Goal: Information Seeking & Learning: Learn about a topic

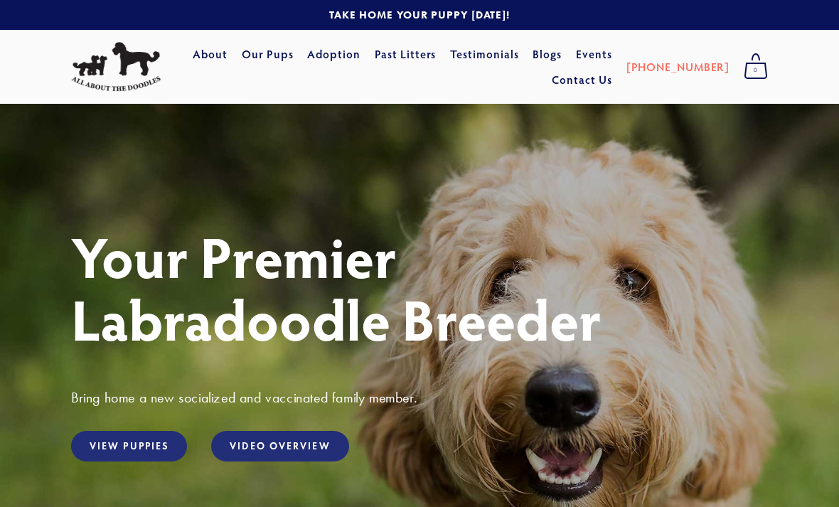
click at [146, 451] on link "View Puppies" at bounding box center [129, 446] width 116 height 31
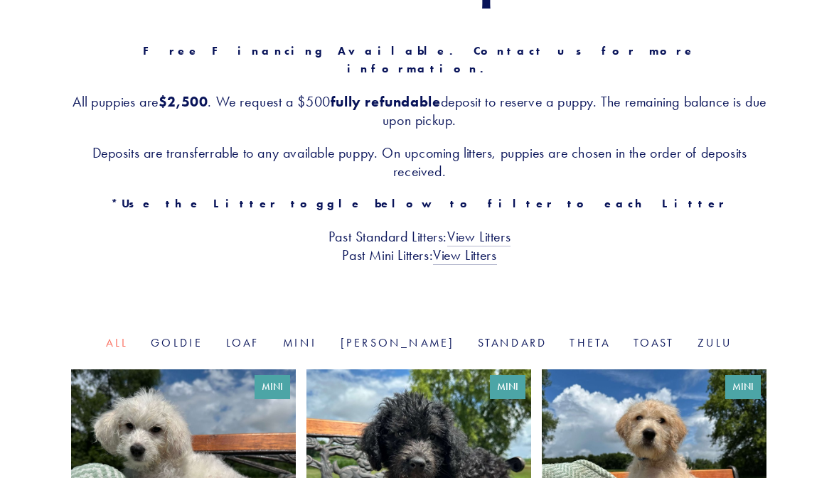
scroll to position [235, 0]
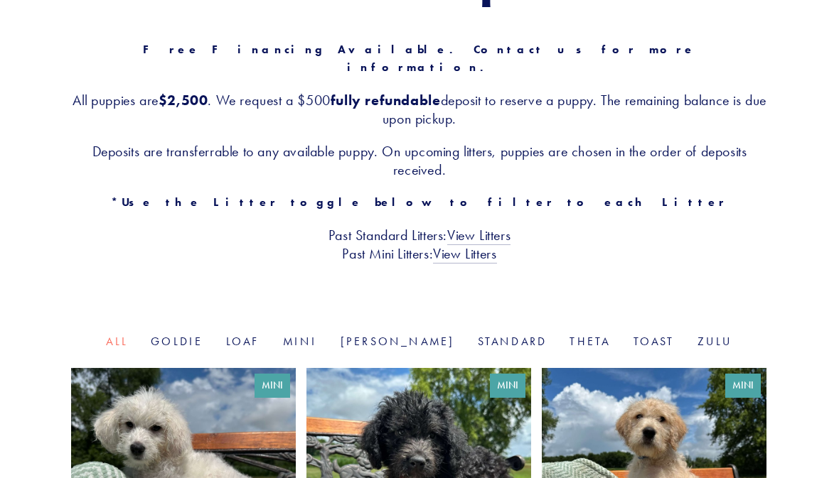
click at [478, 335] on link "Standard" at bounding box center [513, 342] width 70 height 14
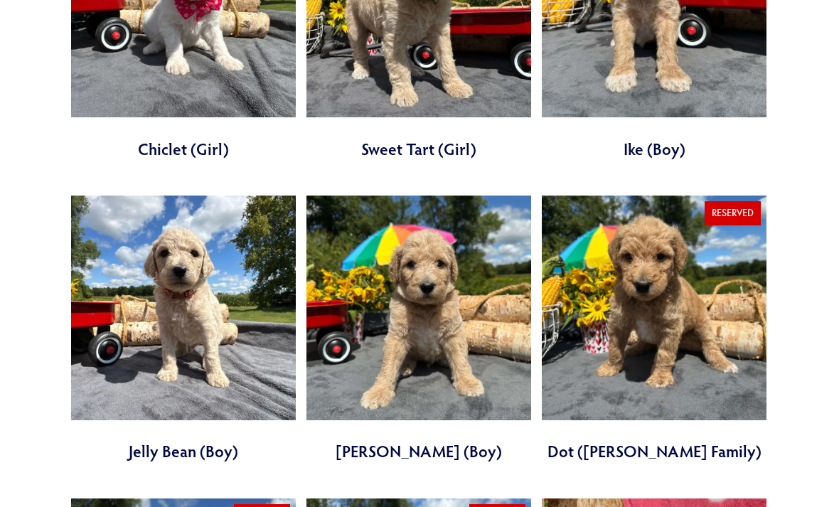
scroll to position [710, 0]
click at [649, 331] on link at bounding box center [654, 329] width 225 height 267
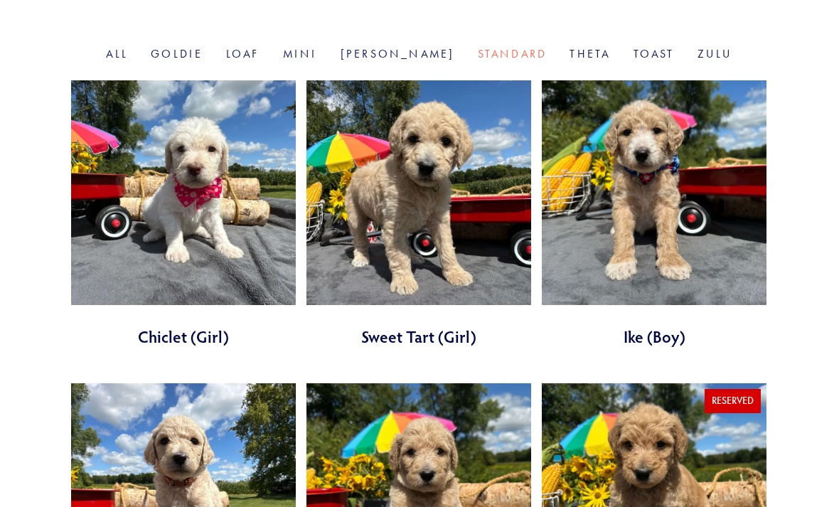
scroll to position [522, 0]
click at [416, 218] on link at bounding box center [418, 214] width 225 height 267
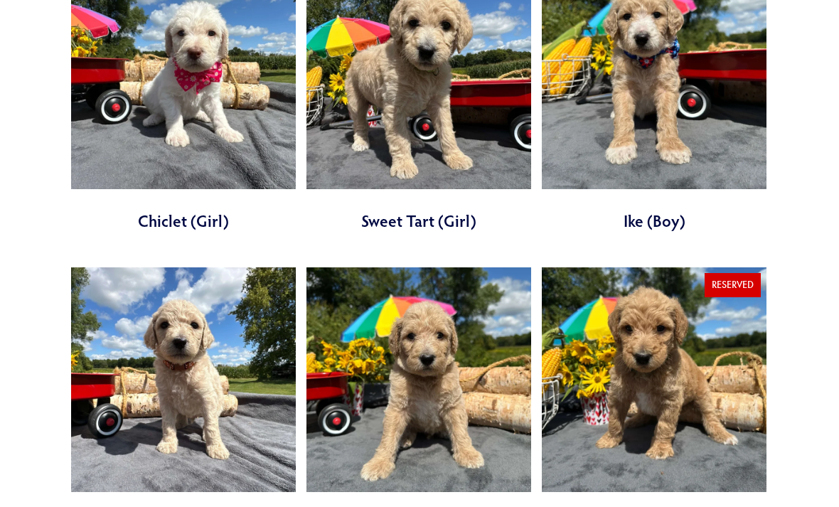
scroll to position [715, 0]
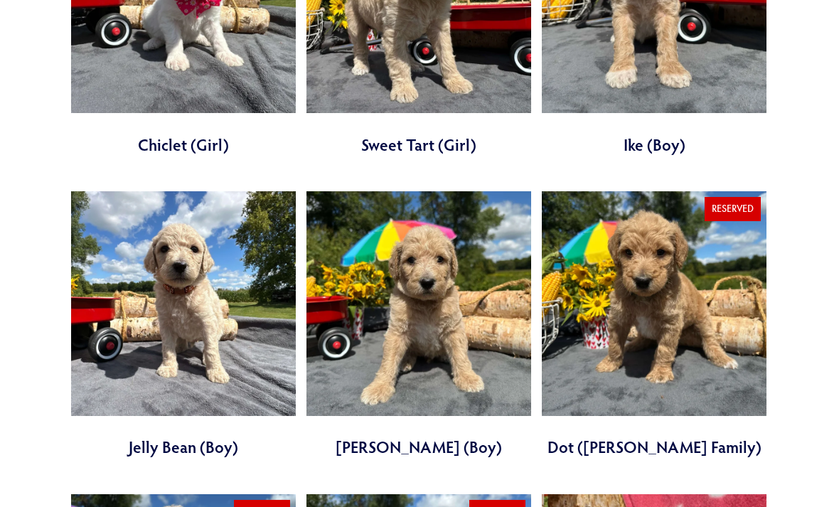
click at [616, 304] on link at bounding box center [654, 324] width 225 height 267
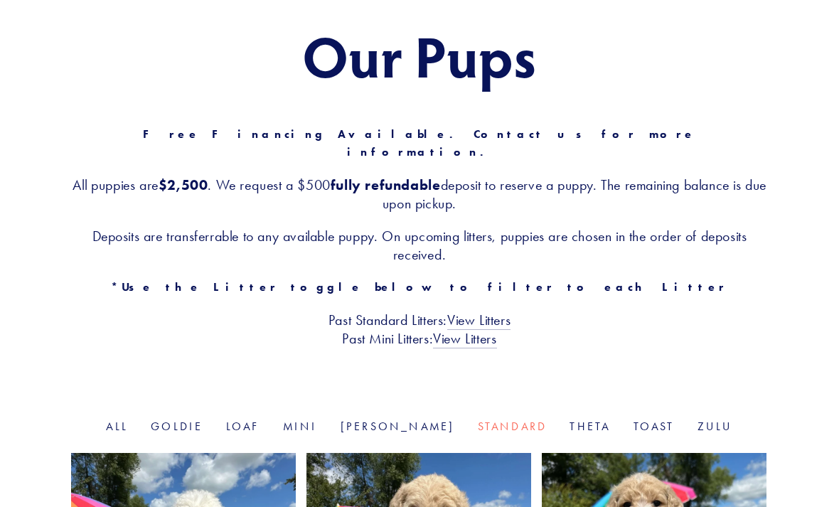
scroll to position [0, 0]
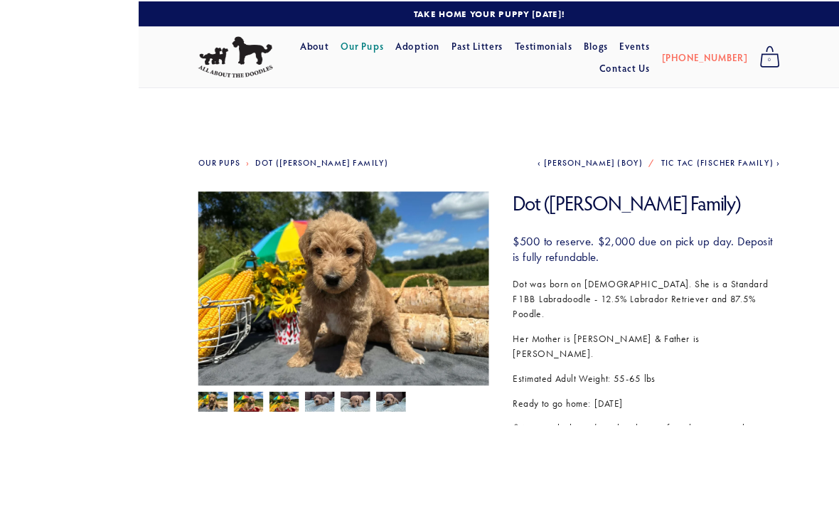
scroll to position [97, 0]
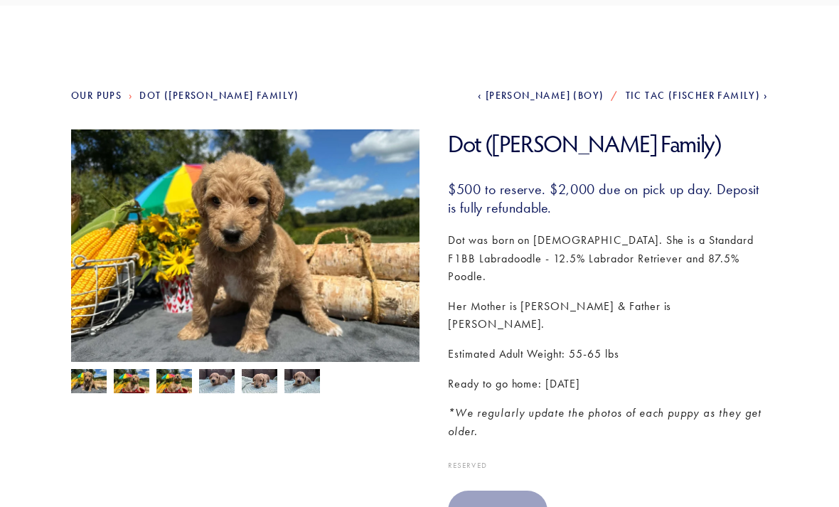
click at [251, 431] on section "Dot (Pyle Family) Dot (Pyle Family) $500.00 $500 to reserve. $2,000 due on pick…" at bounding box center [419, 341] width 697 height 423
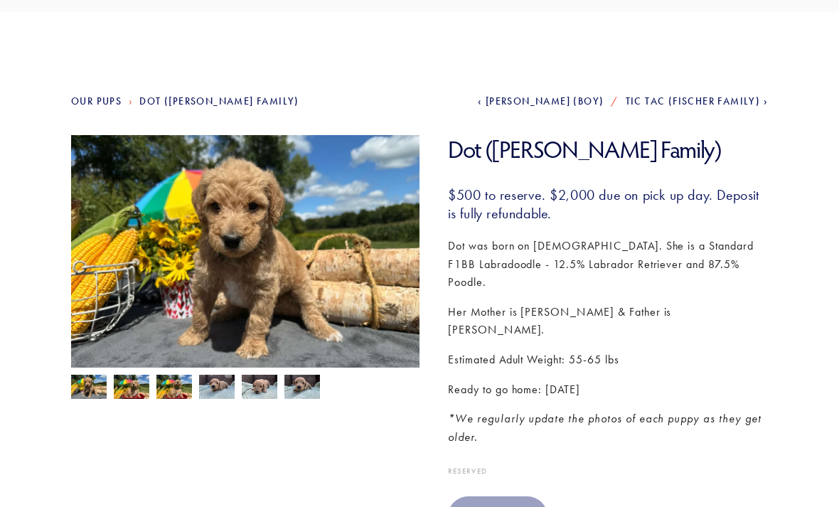
scroll to position [92, 0]
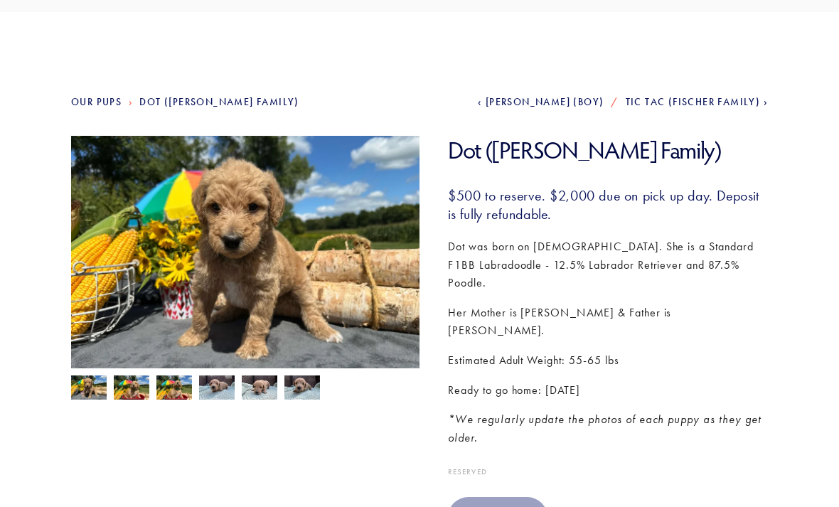
click at [132, 390] on img at bounding box center [132, 388] width 36 height 27
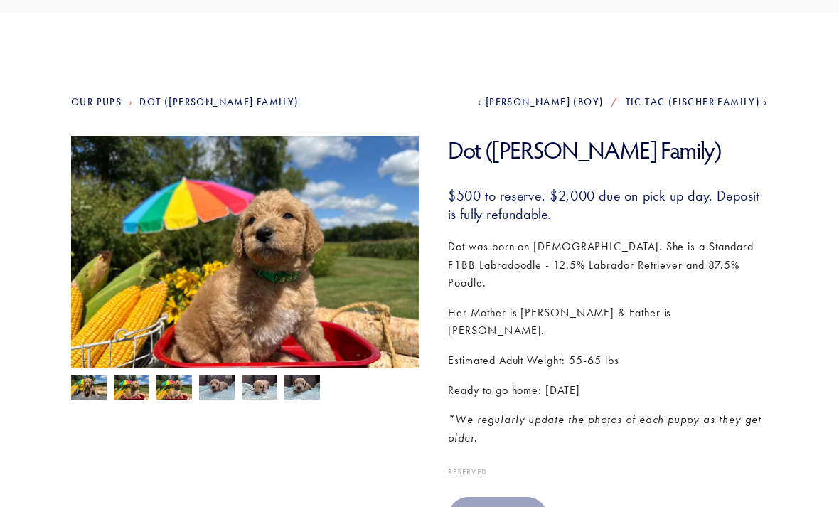
scroll to position [106, 0]
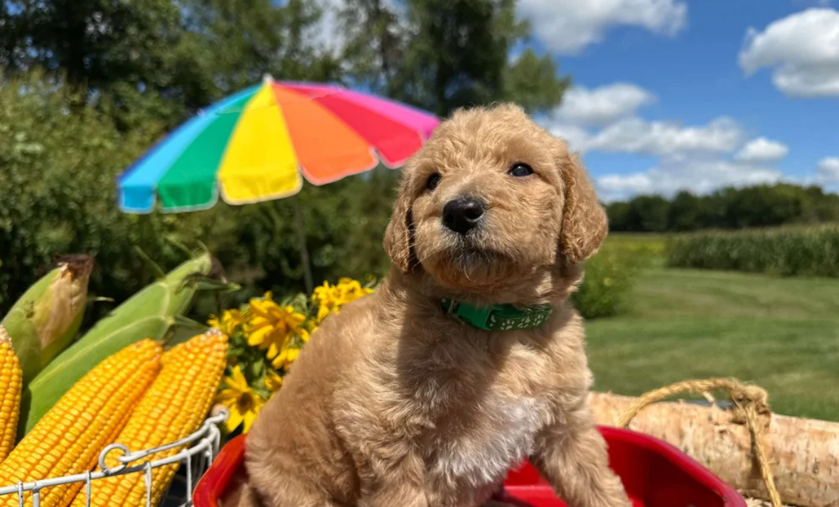
click at [152, 154] on img at bounding box center [245, 253] width 348 height 262
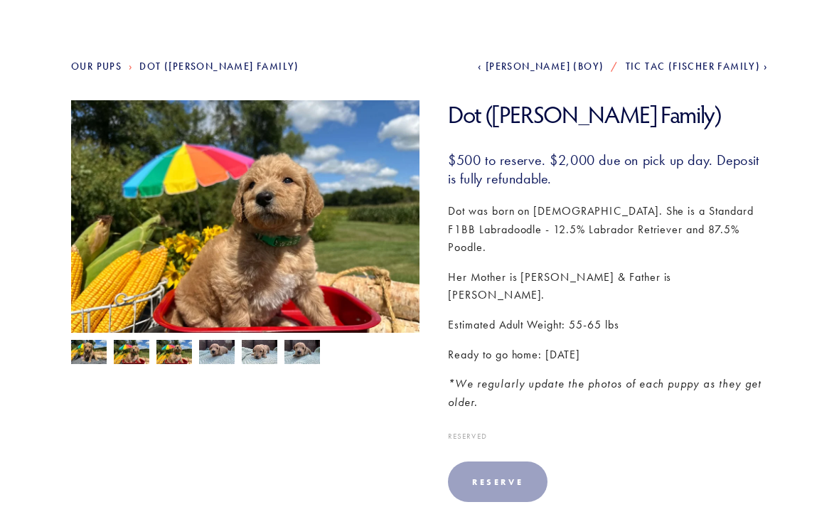
scroll to position [127, 0]
click at [178, 358] on img at bounding box center [174, 353] width 36 height 27
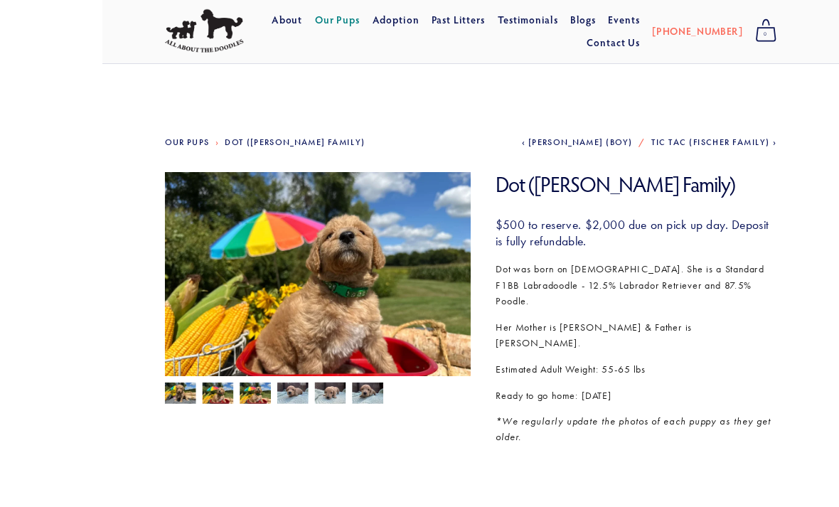
scroll to position [77, 0]
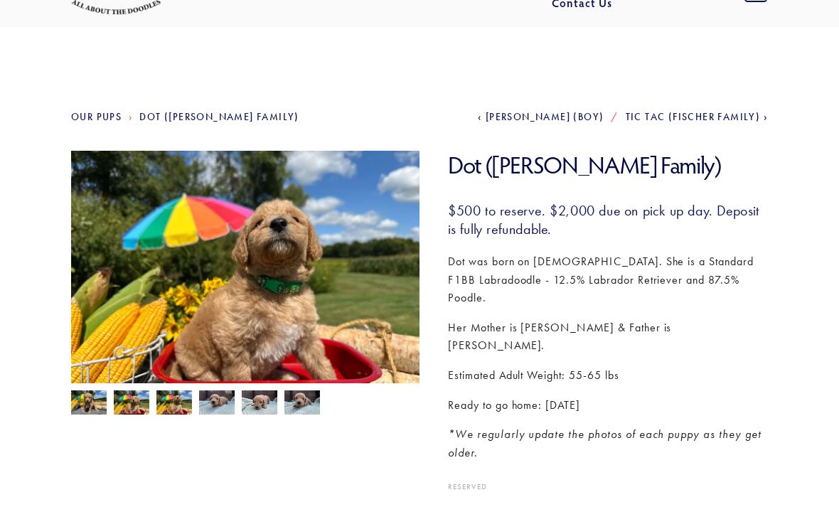
click at [92, 407] on img at bounding box center [89, 403] width 36 height 27
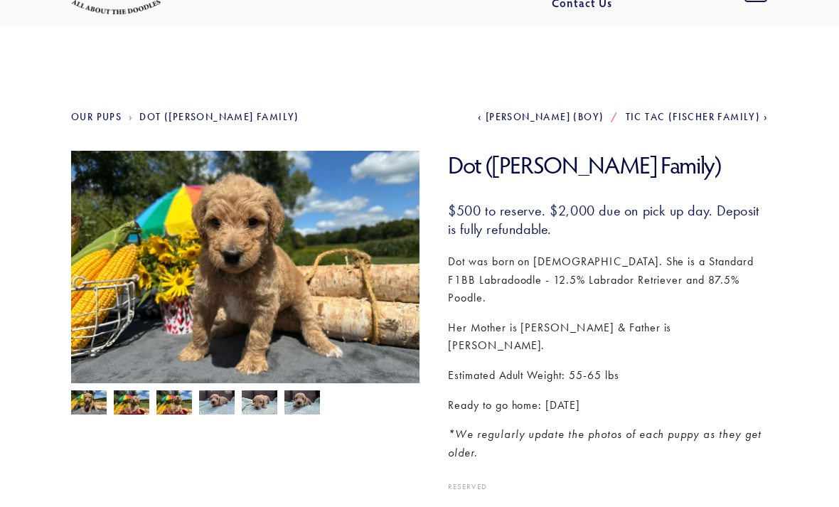
click at [132, 406] on img at bounding box center [132, 403] width 36 height 27
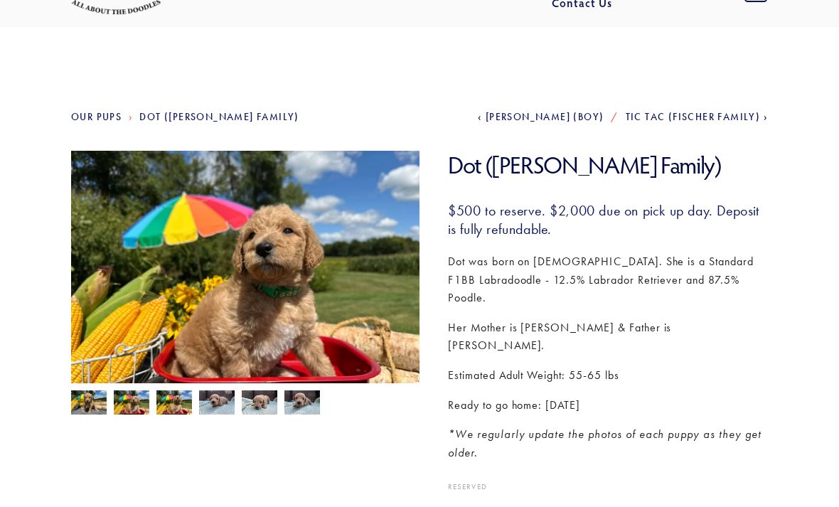
click at [176, 406] on img at bounding box center [174, 403] width 36 height 27
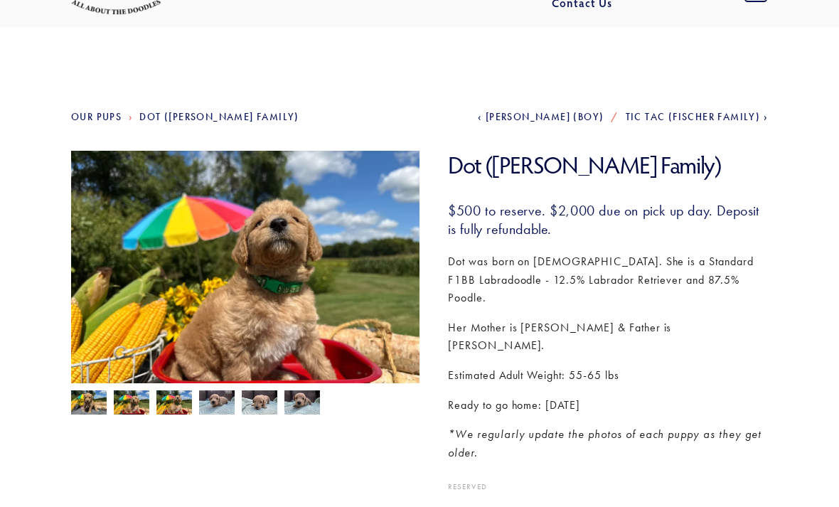
click at [221, 407] on img at bounding box center [217, 403] width 36 height 27
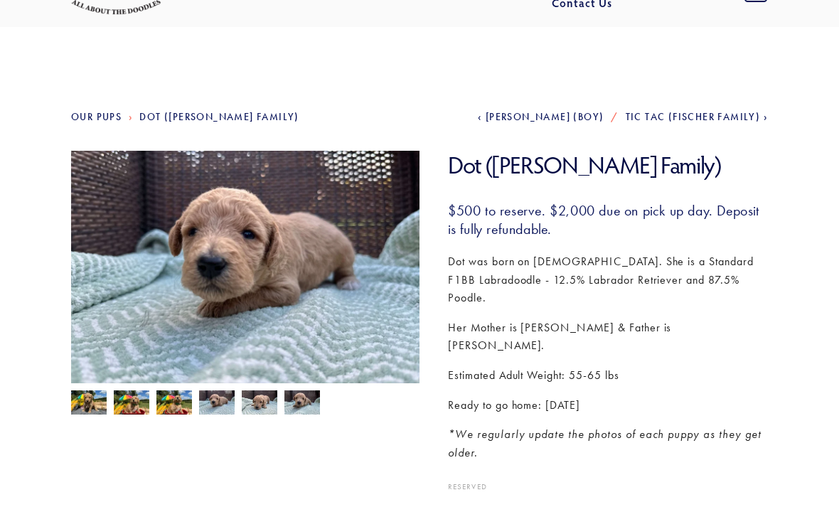
scroll to position [98, 0]
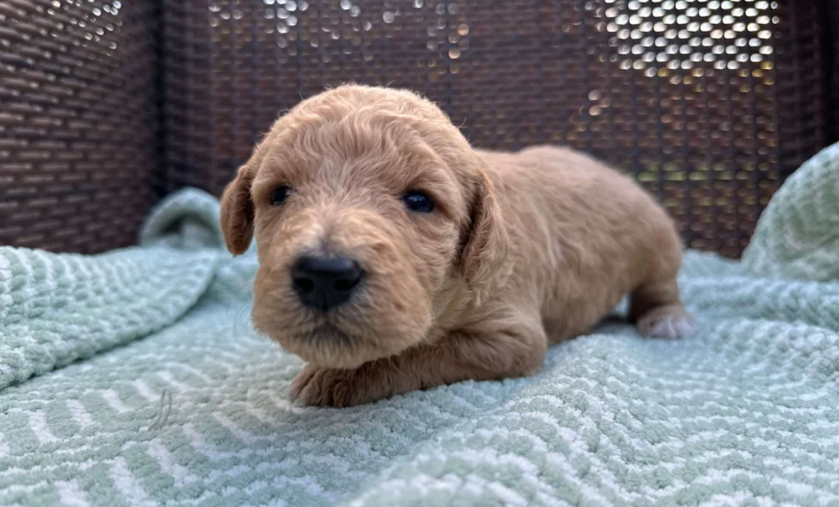
click at [144, 168] on img at bounding box center [245, 260] width 348 height 262
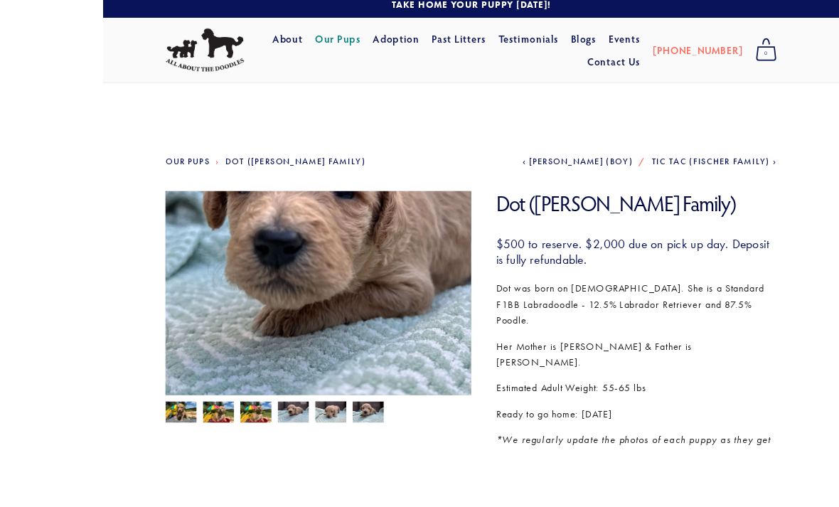
scroll to position [53, 0]
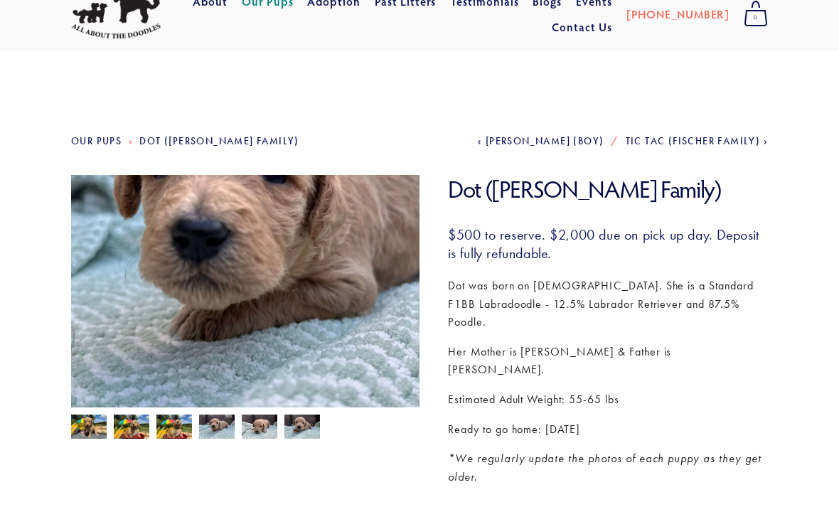
click at [262, 431] on img at bounding box center [260, 426] width 36 height 27
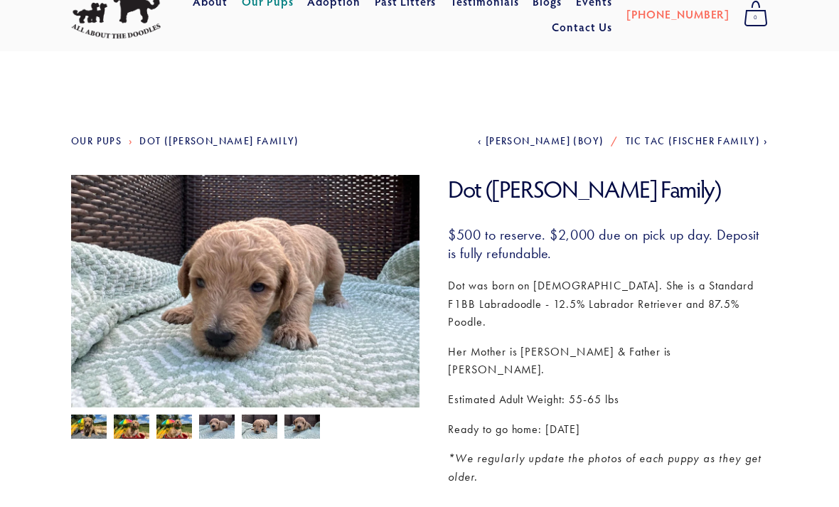
click at [303, 431] on img at bounding box center [302, 427] width 36 height 27
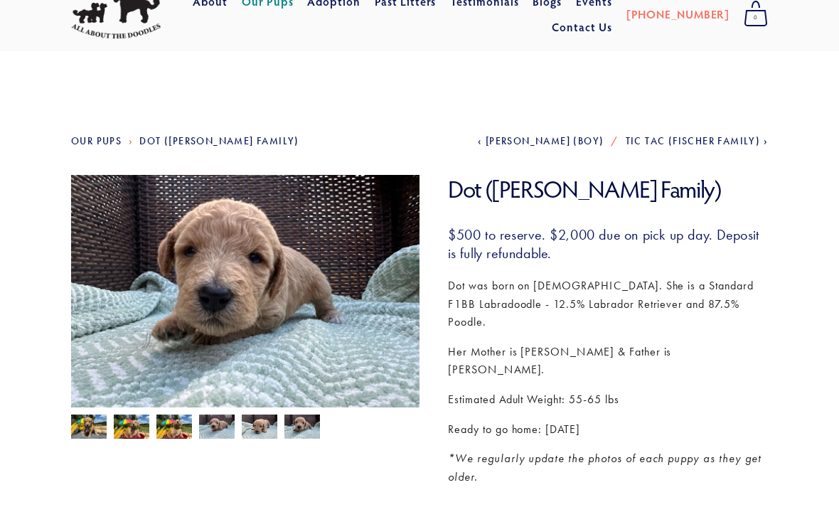
click at [262, 431] on img at bounding box center [260, 426] width 36 height 27
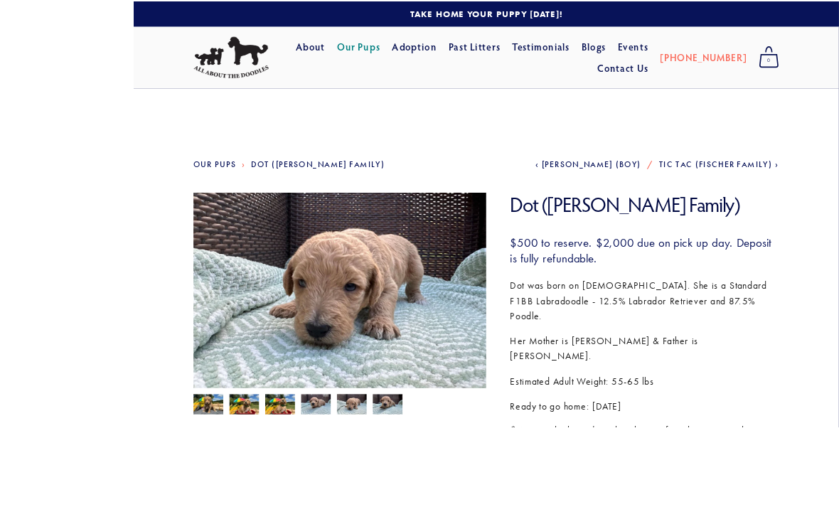
scroll to position [107, 0]
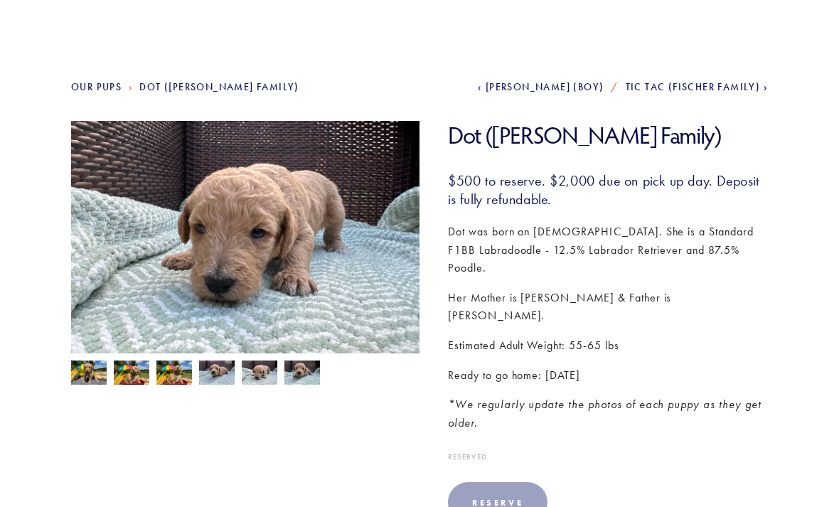
click at [342, 403] on section "Dot (Pyle Family) Dot (Pyle Family) $500.00 $500 to reserve. $2,000 due on pick…" at bounding box center [419, 332] width 697 height 423
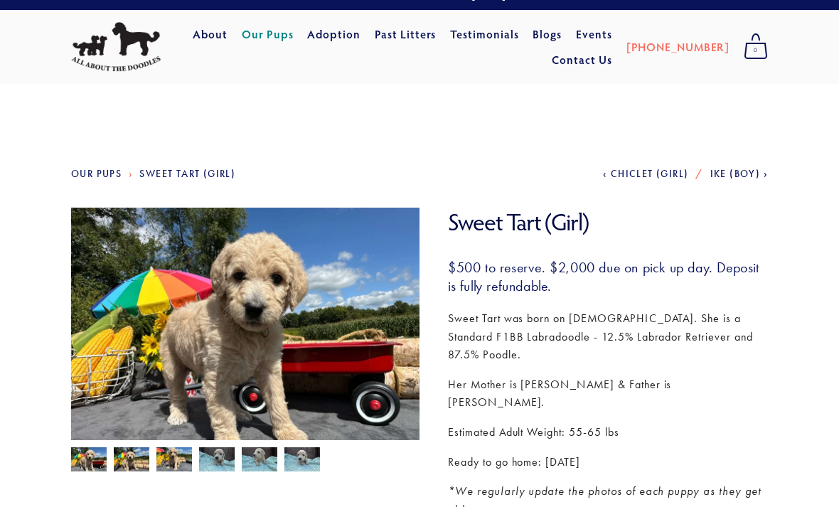
scroll to position [23, 0]
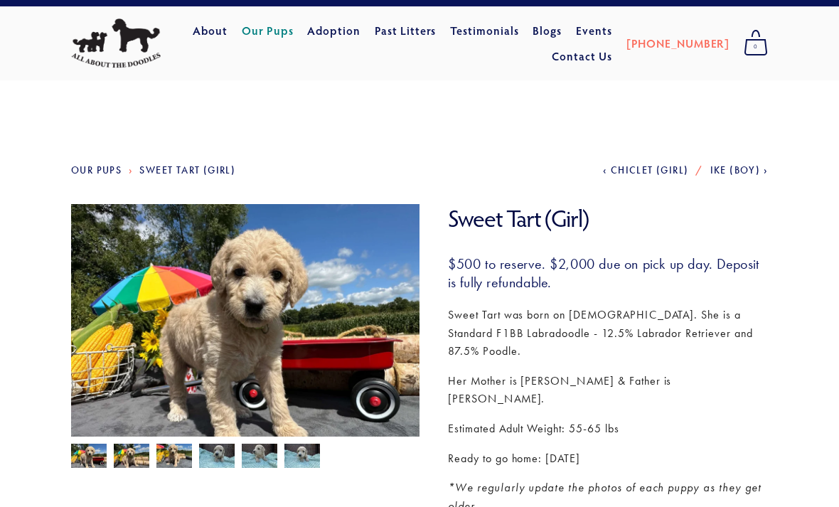
click at [131, 460] on img at bounding box center [132, 457] width 36 height 27
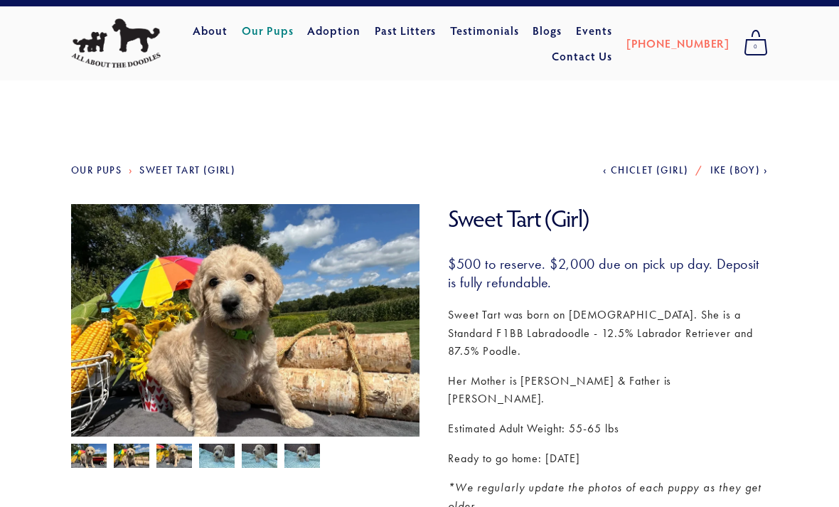
scroll to position [23, 0]
click at [183, 463] on img at bounding box center [174, 456] width 36 height 27
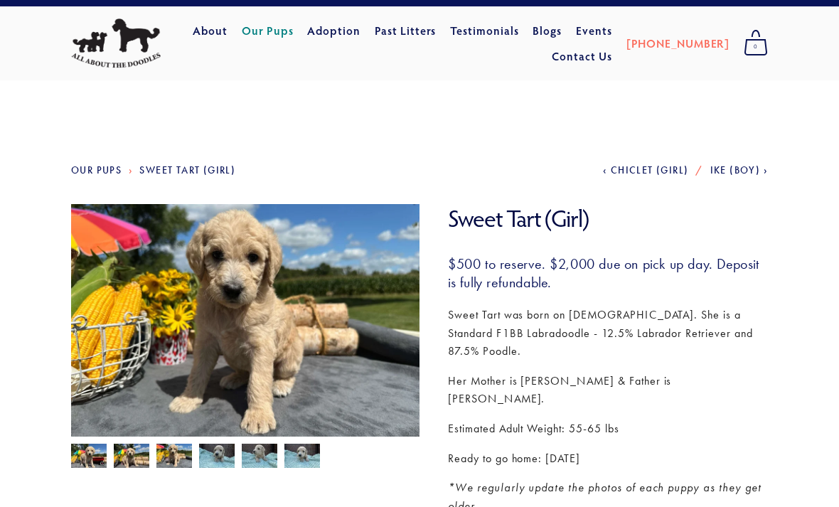
click at [83, 455] on img at bounding box center [89, 456] width 36 height 27
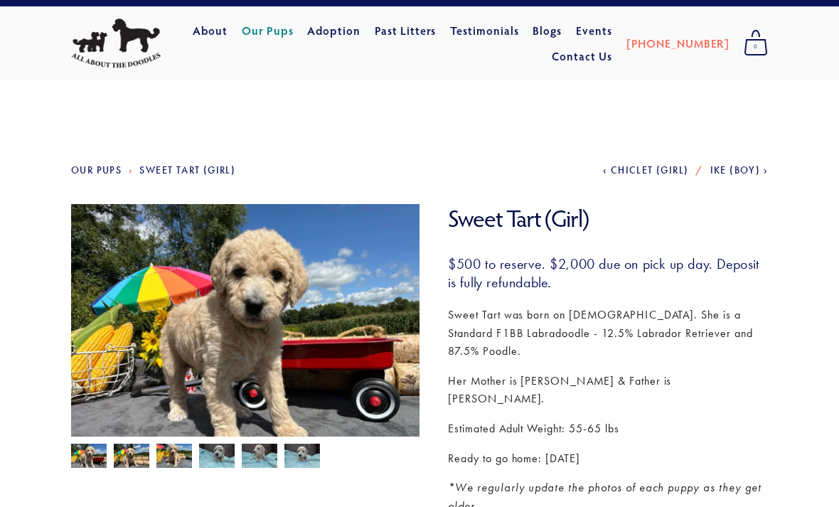
click at [130, 462] on img at bounding box center [132, 456] width 36 height 27
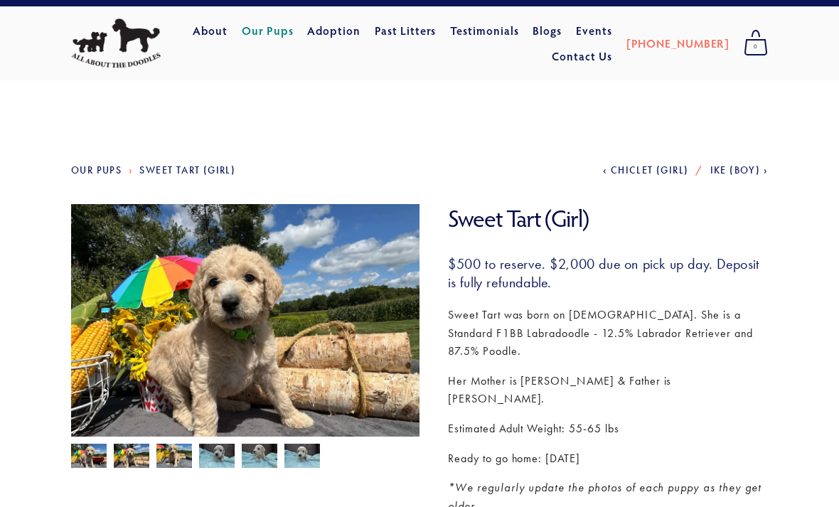
click at [178, 460] on img at bounding box center [174, 456] width 36 height 27
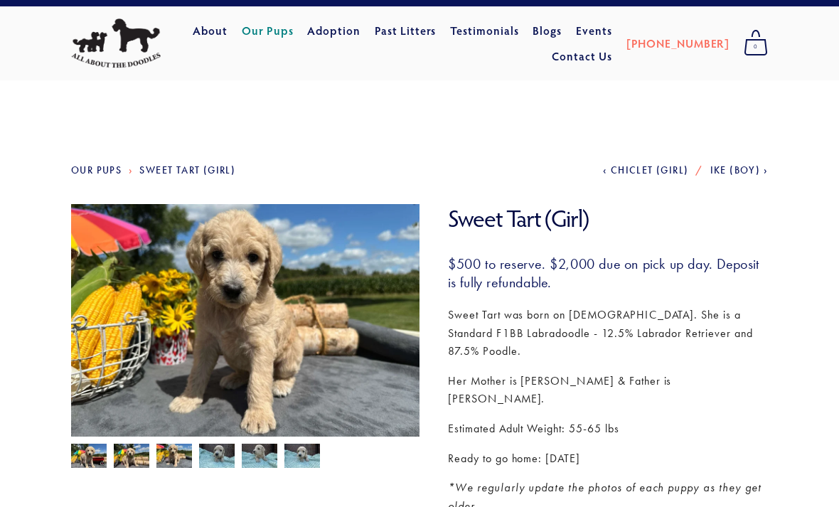
click at [221, 457] on img at bounding box center [217, 456] width 36 height 27
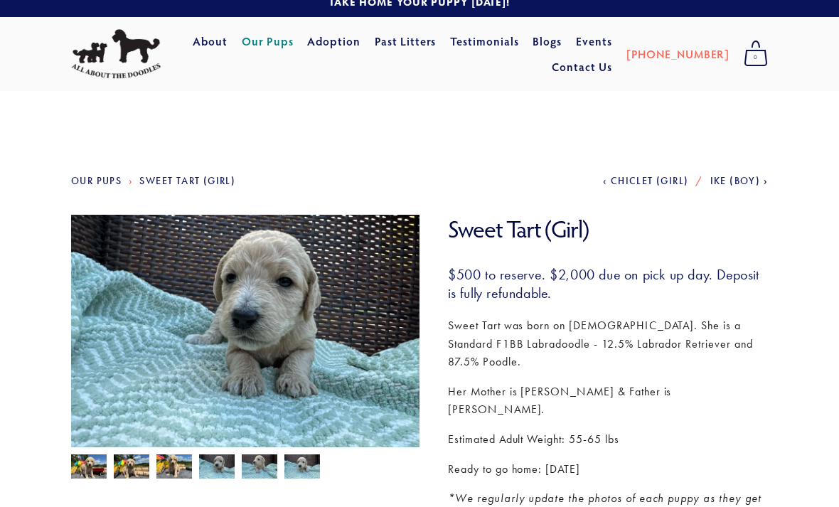
scroll to position [13, 0]
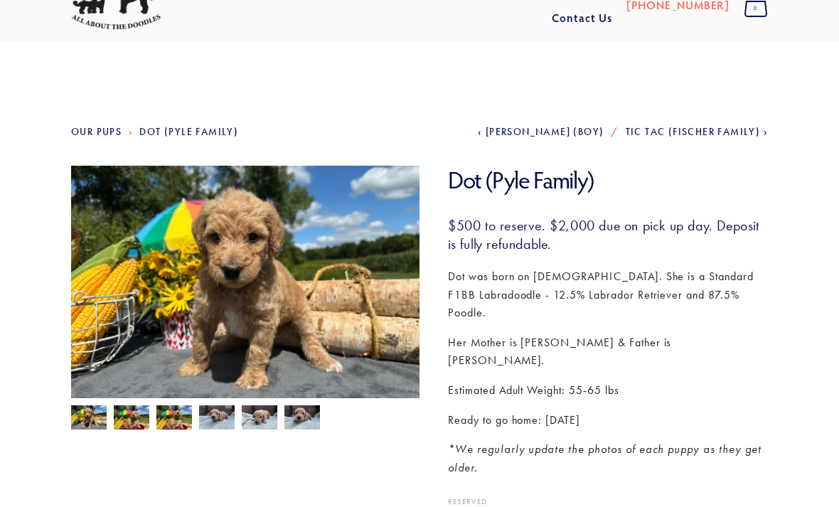
scroll to position [85, 0]
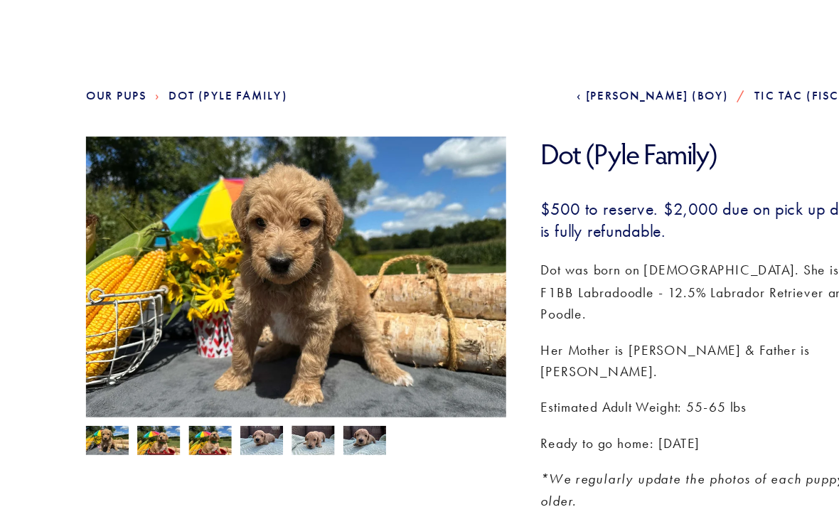
click at [131, 382] on img at bounding box center [132, 395] width 36 height 27
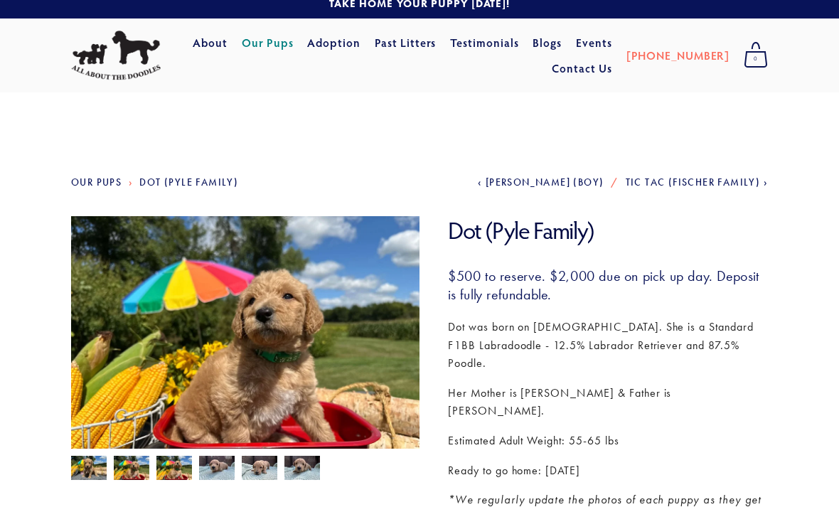
scroll to position [0, 0]
